Goal: Check status: Check status

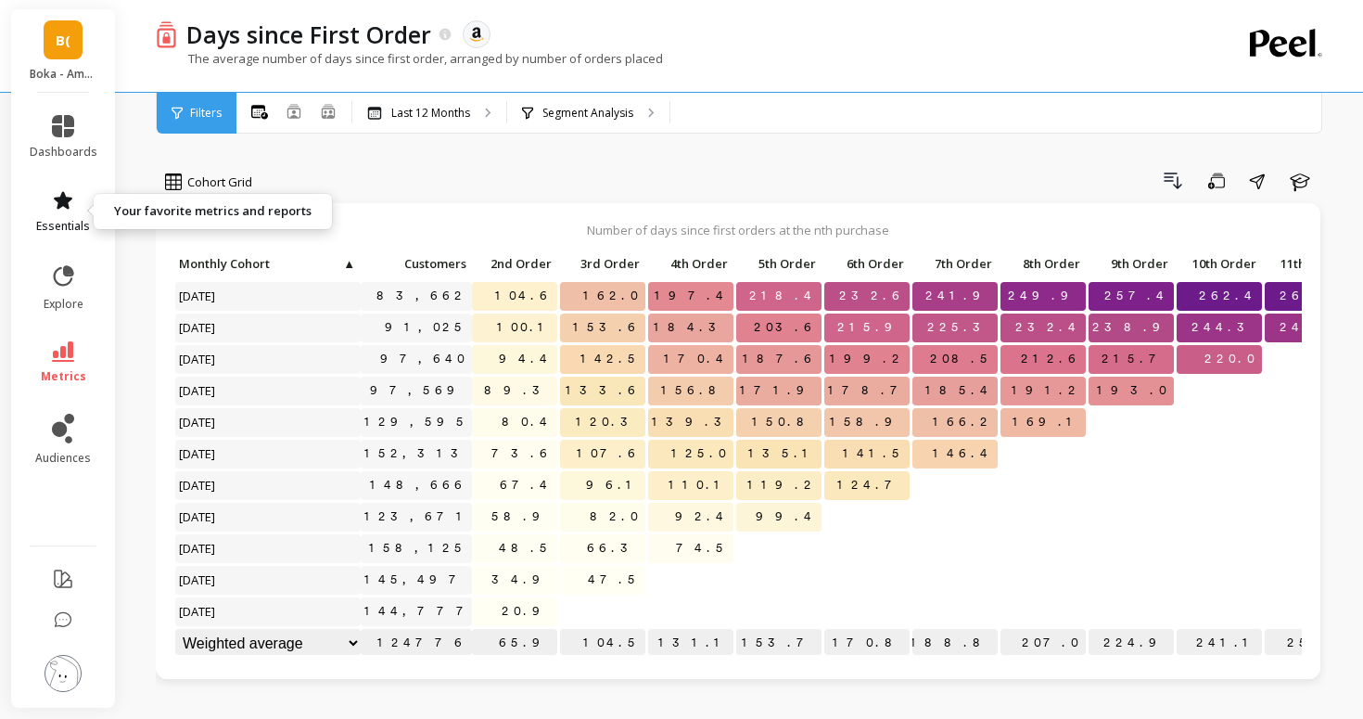
click at [60, 205] on icon at bounding box center [63, 200] width 19 height 18
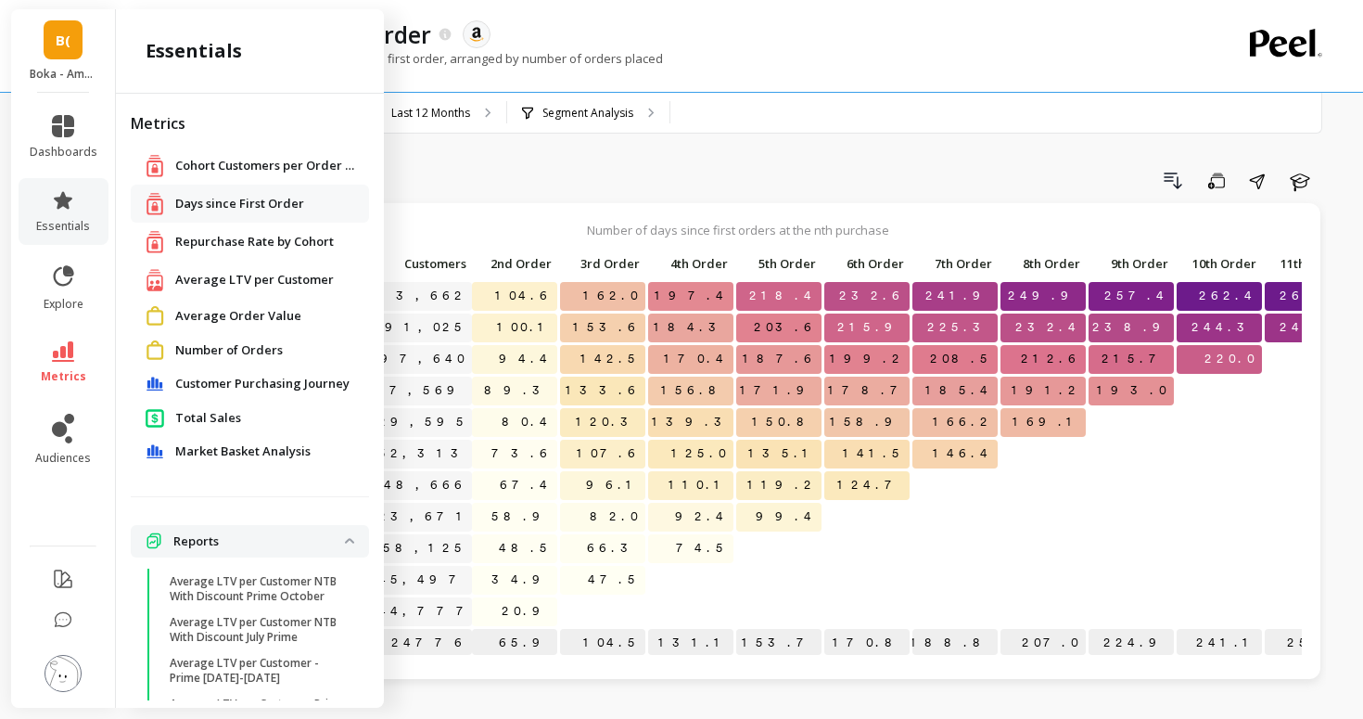
click at [188, 349] on span "Number of Orders" at bounding box center [229, 350] width 108 height 19
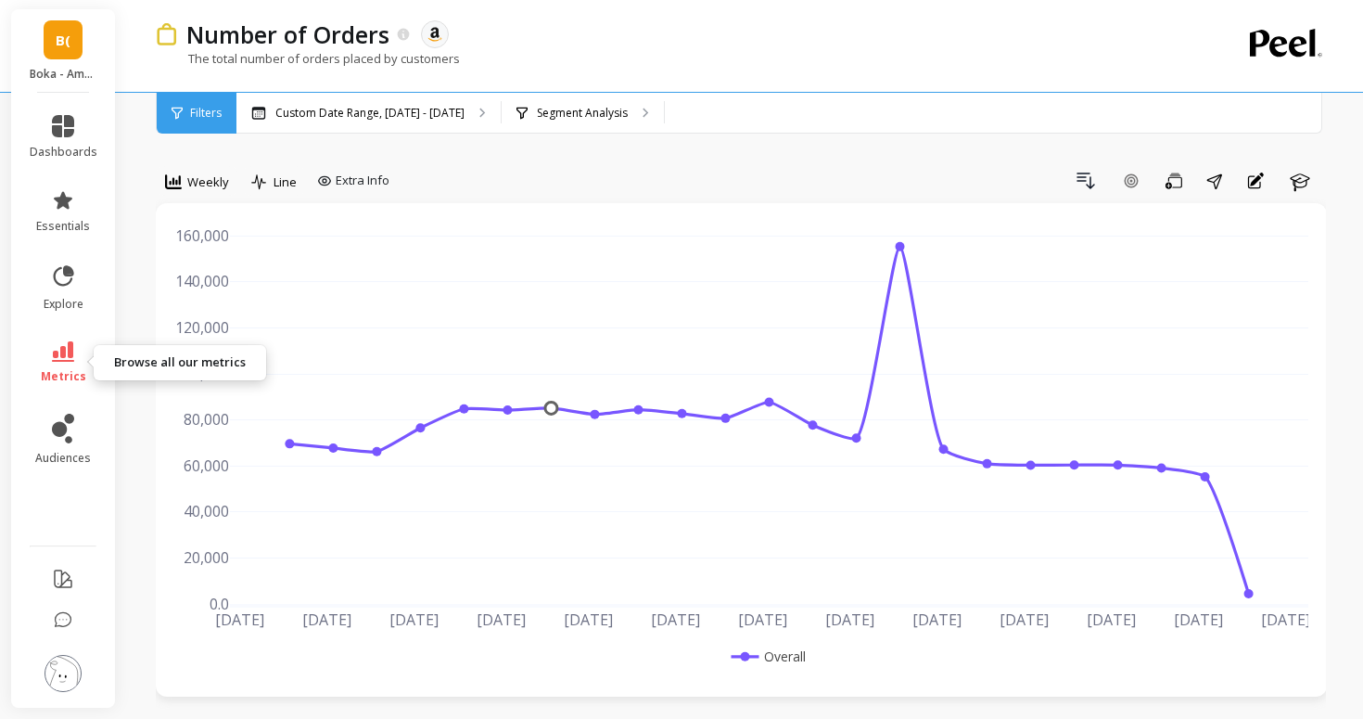
click at [63, 346] on icon at bounding box center [63, 351] width 22 height 20
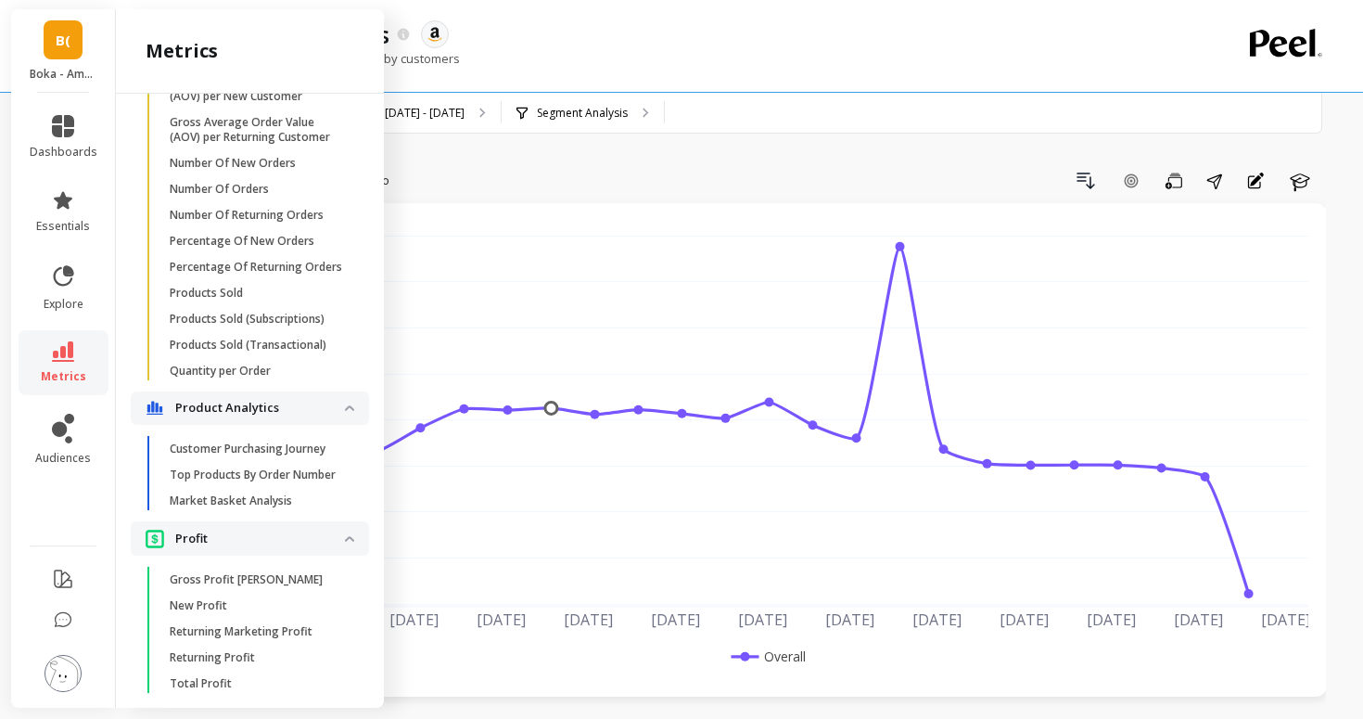
scroll to position [1476, 0]
click at [233, 169] on p "Number Of New Orders" at bounding box center [233, 164] width 126 height 15
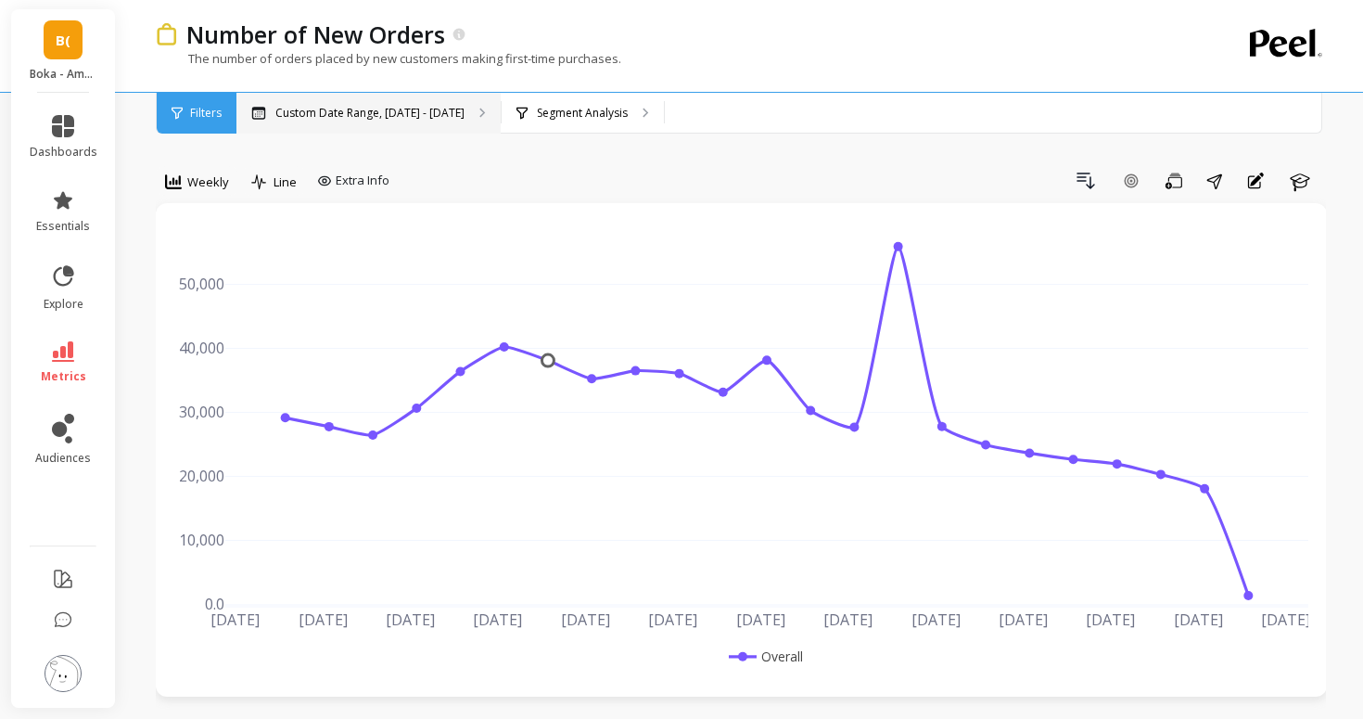
click at [420, 123] on div "Custom Date Range, [DATE] - [DATE]" at bounding box center [368, 113] width 264 height 41
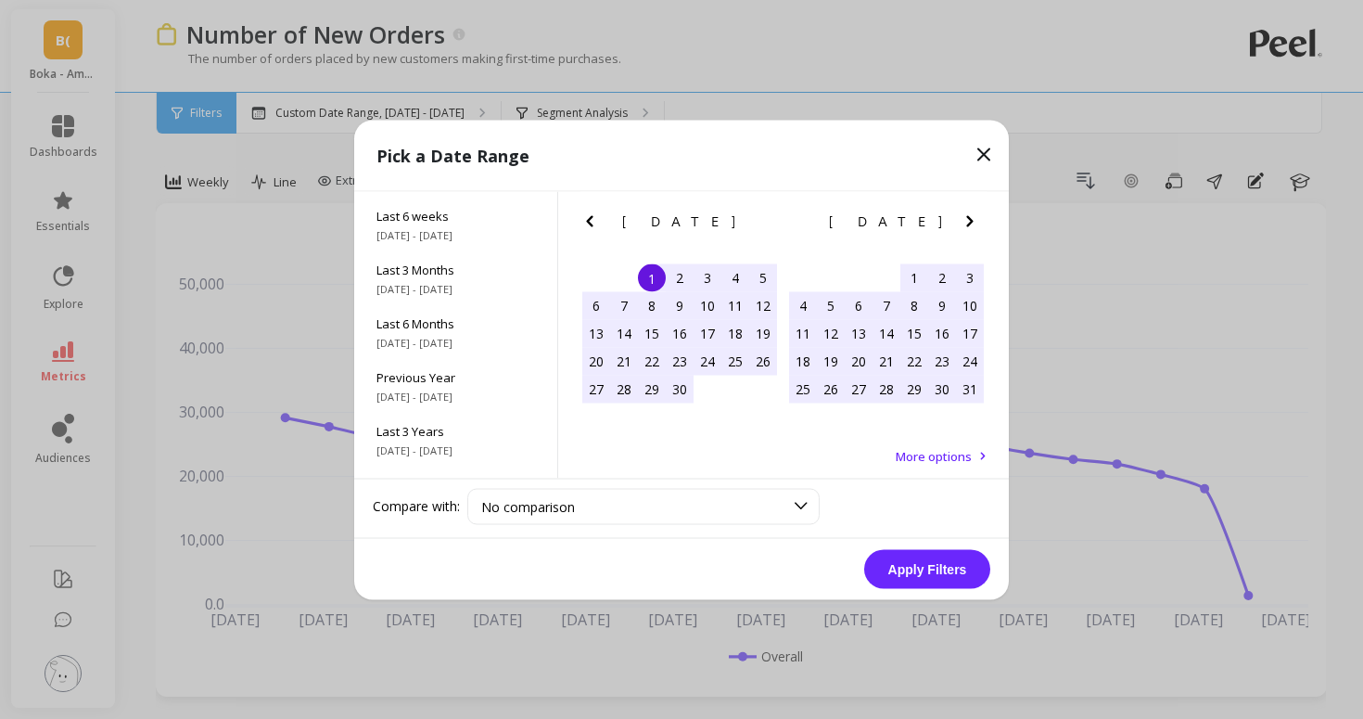
scroll to position [251, 0]
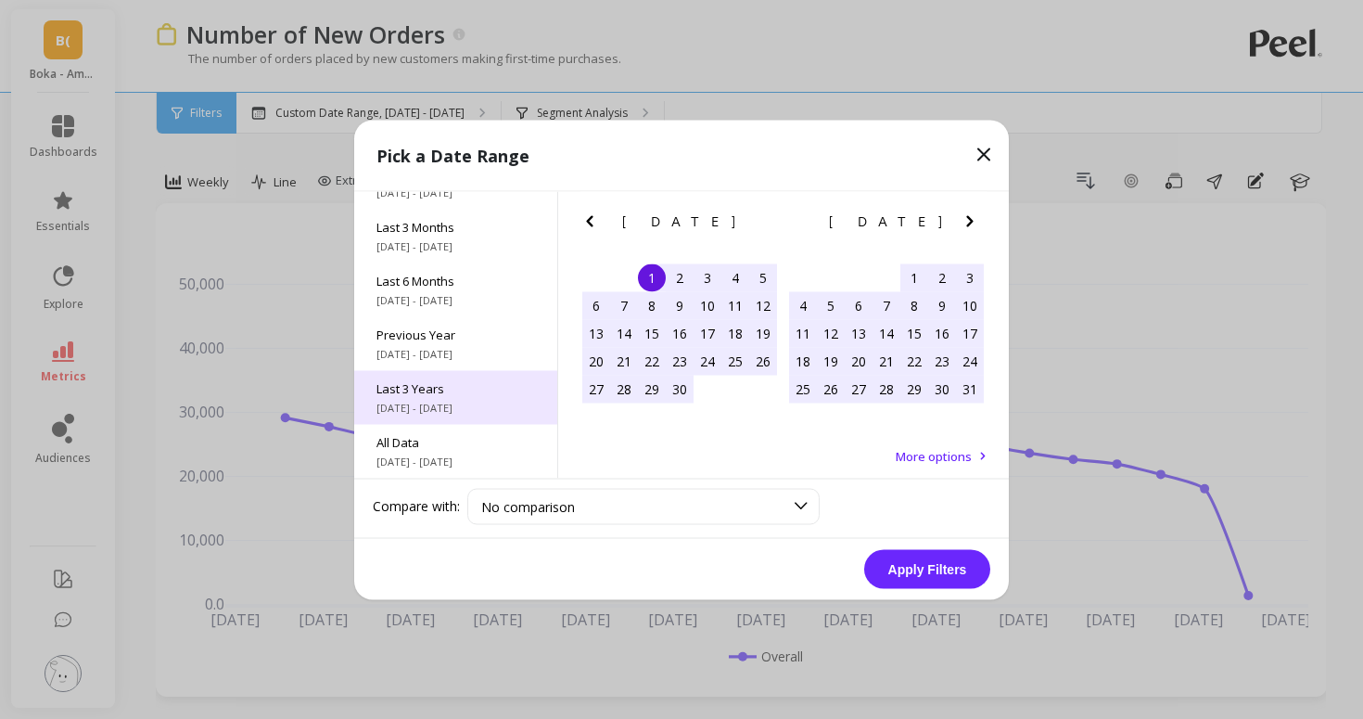
click at [477, 385] on span "Last 3 Years" at bounding box center [456, 387] width 159 height 17
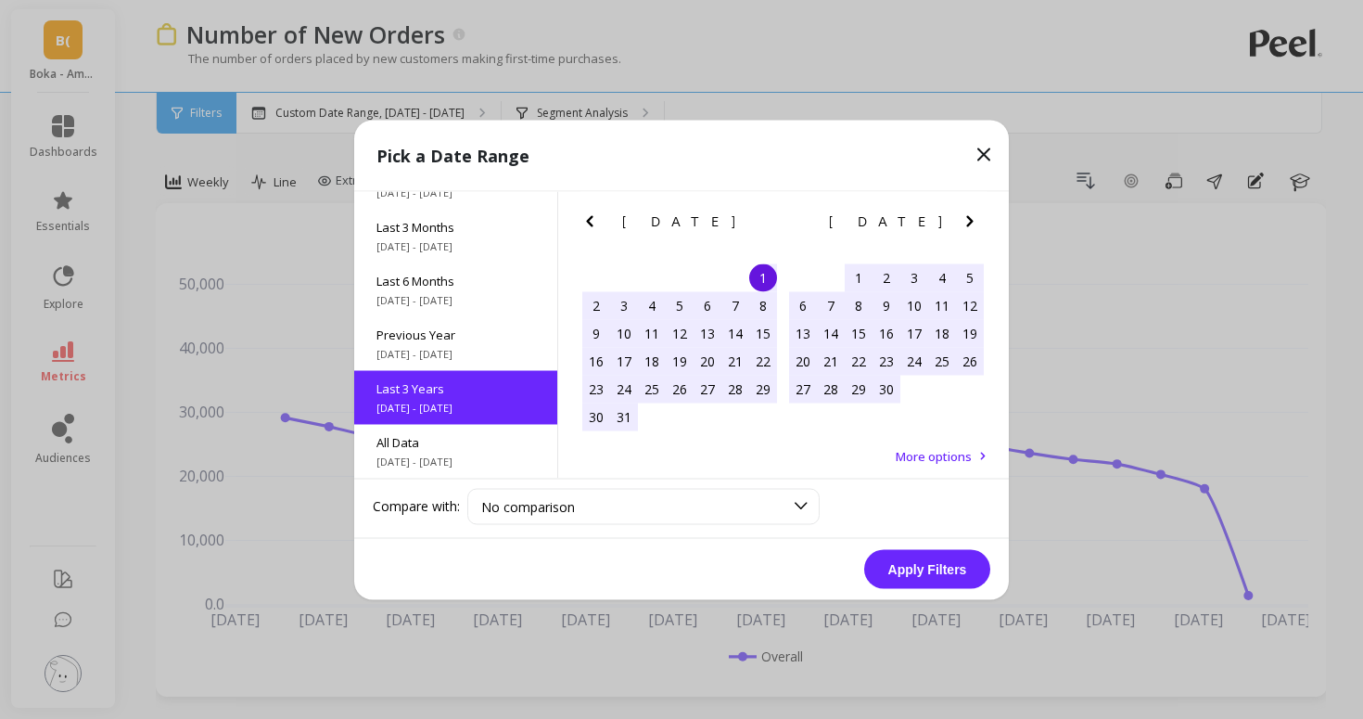
scroll to position [1, 0]
click at [901, 568] on button "Apply Filters" at bounding box center [927, 568] width 126 height 39
